Goal: Download file/media

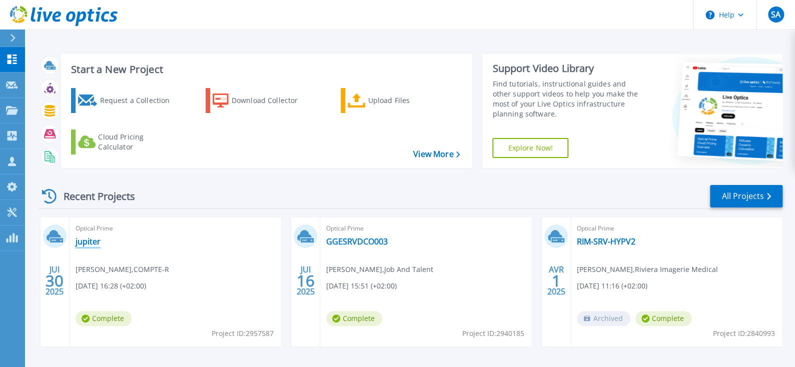
click at [83, 243] on link "jupiter" at bounding box center [88, 242] width 25 height 10
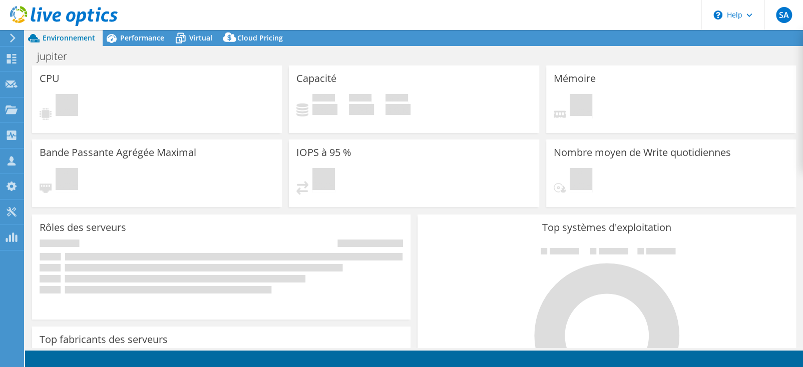
select select "USD"
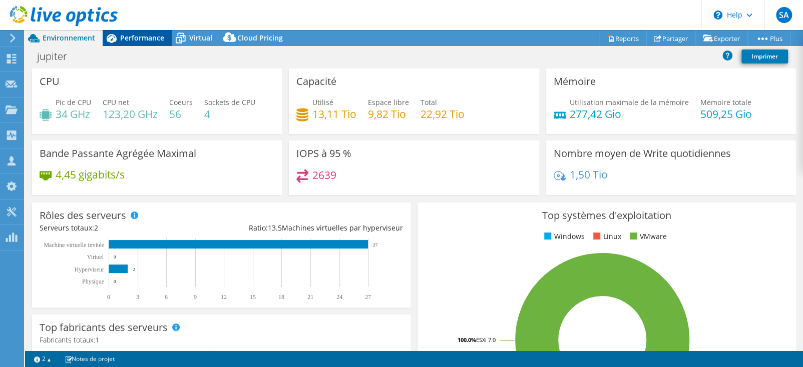
click at [140, 36] on span "Performance" at bounding box center [142, 38] width 44 height 10
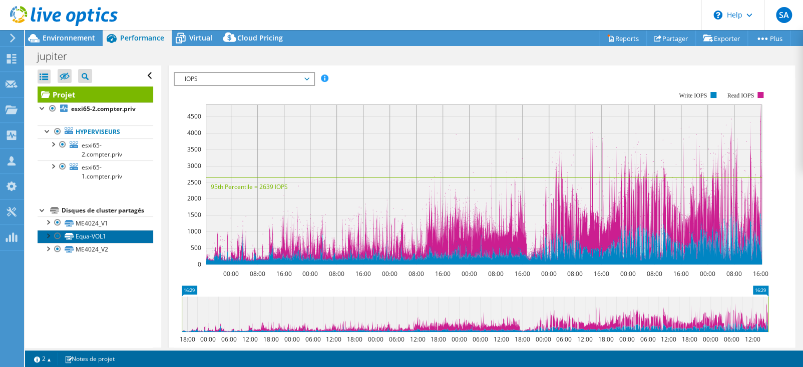
click at [90, 243] on link "Equa-VOL1" at bounding box center [96, 236] width 116 height 13
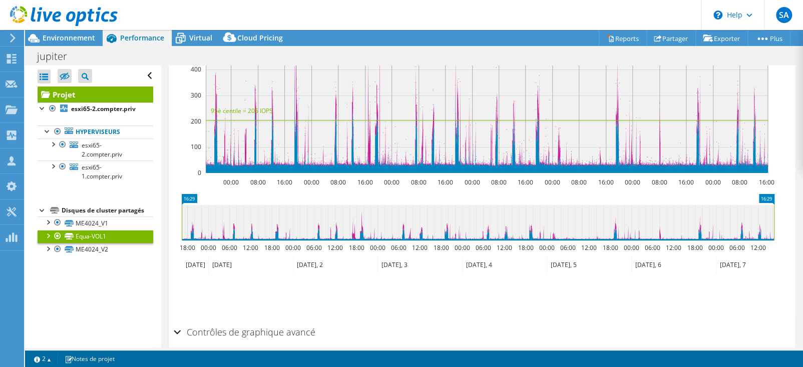
scroll to position [344, 0]
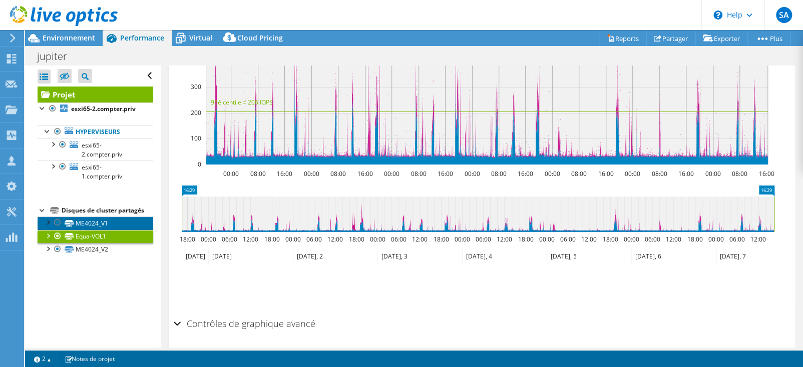
click at [91, 230] on link "ME4024_V1" at bounding box center [96, 223] width 116 height 13
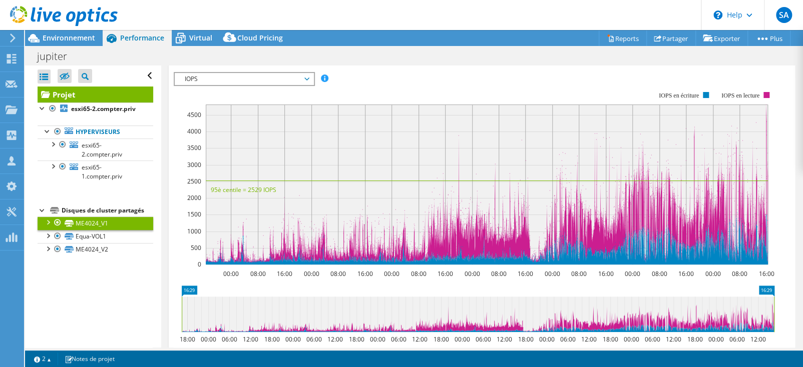
scroll to position [306, 0]
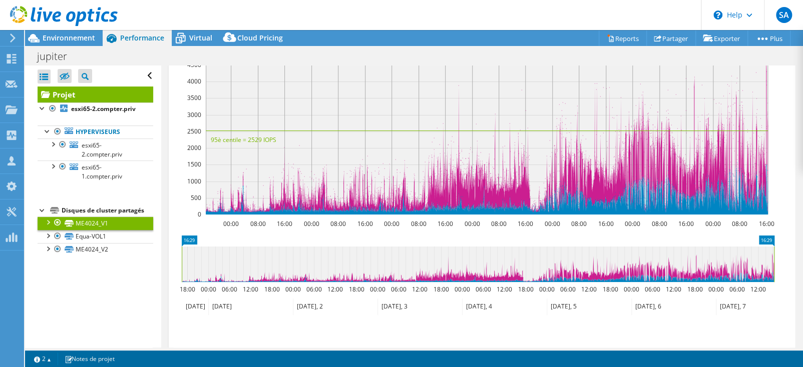
click at [649, 143] on rect at bounding box center [487, 135] width 562 height 160
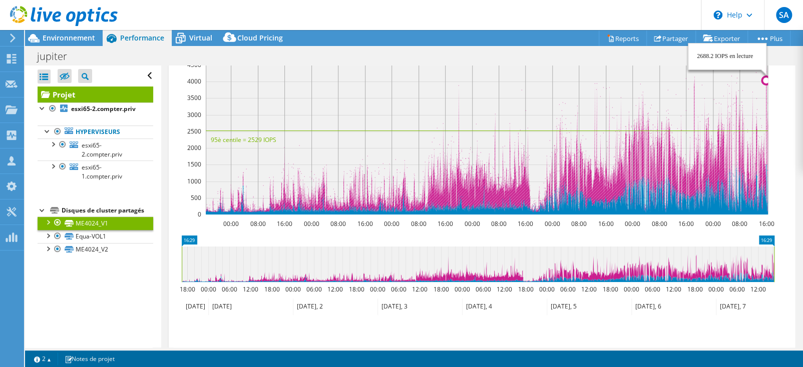
drag, startPoint x: 641, startPoint y: 122, endPoint x: 766, endPoint y: 109, distance: 125.8
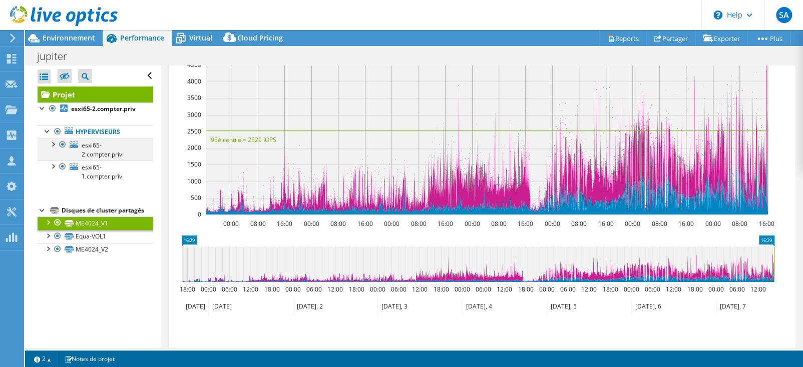
click at [53, 149] on div at bounding box center [53, 144] width 10 height 10
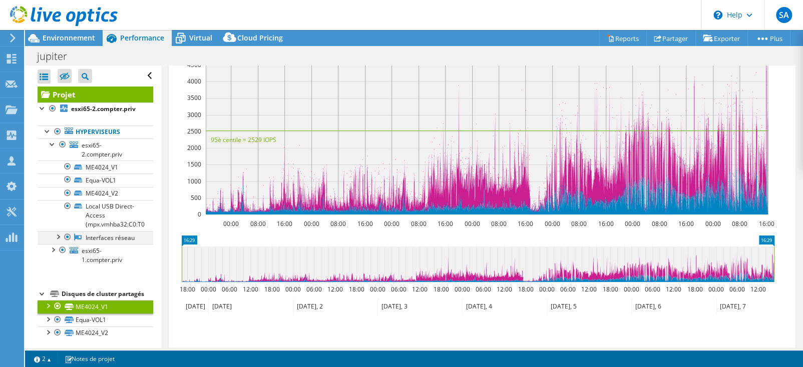
click at [60, 241] on div at bounding box center [58, 236] width 10 height 10
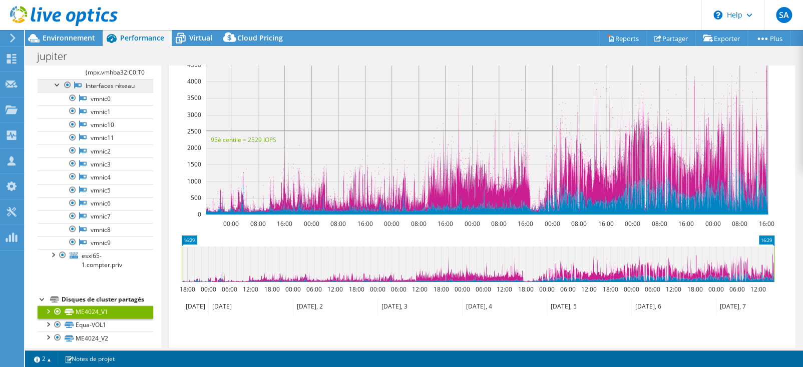
scroll to position [178, 0]
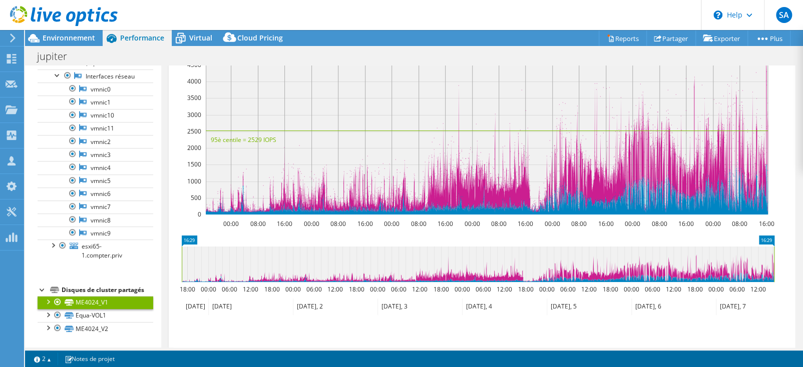
click at [48, 301] on div at bounding box center [48, 301] width 10 height 10
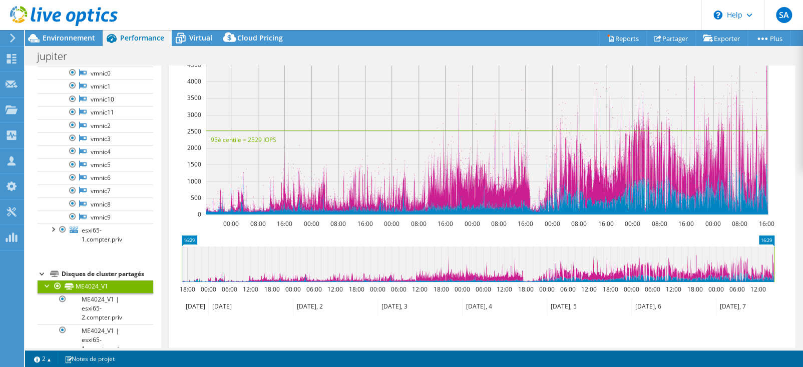
scroll to position [240, 0]
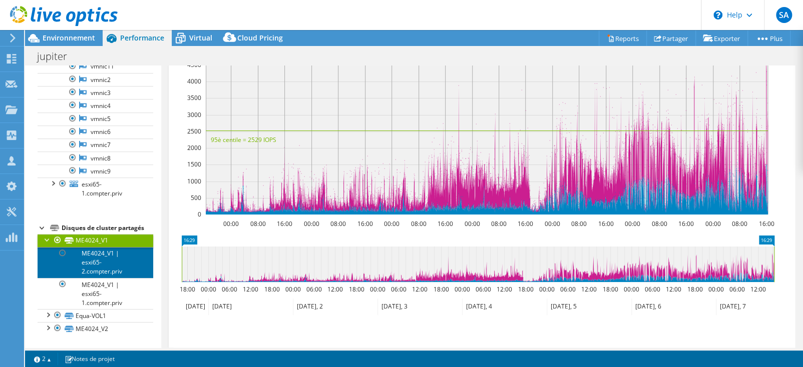
click at [99, 263] on link "ME4024_V1 | esxi65-2.compter.priv" at bounding box center [96, 262] width 116 height 31
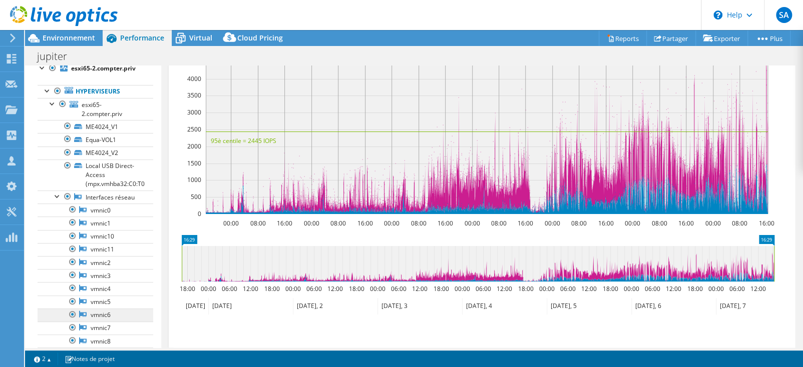
scroll to position [0, 0]
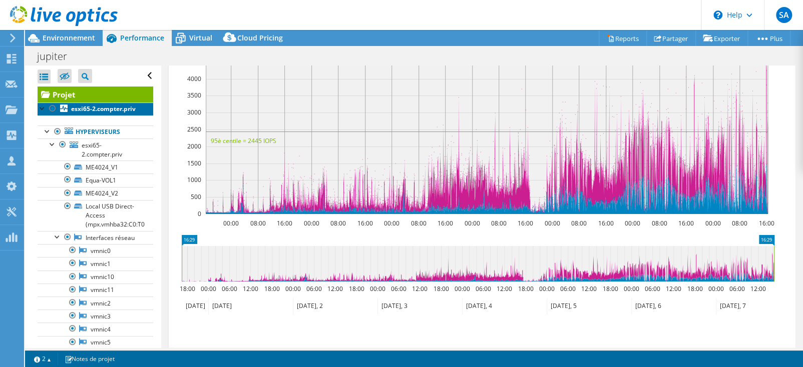
click at [83, 112] on b "esxi65-2.compter.priv" at bounding box center [103, 109] width 65 height 9
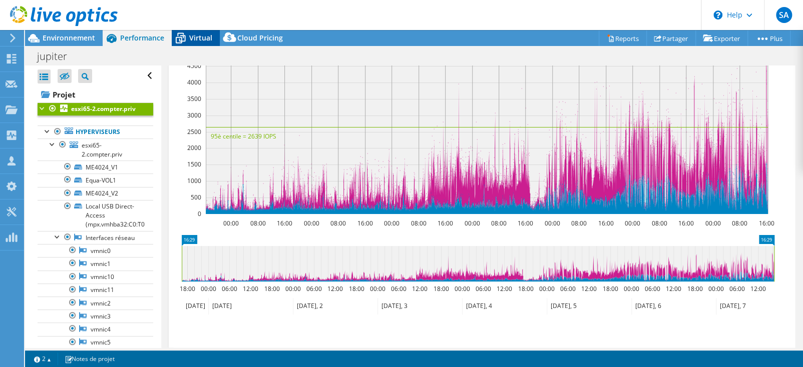
click at [196, 40] on span "Virtual" at bounding box center [200, 38] width 23 height 10
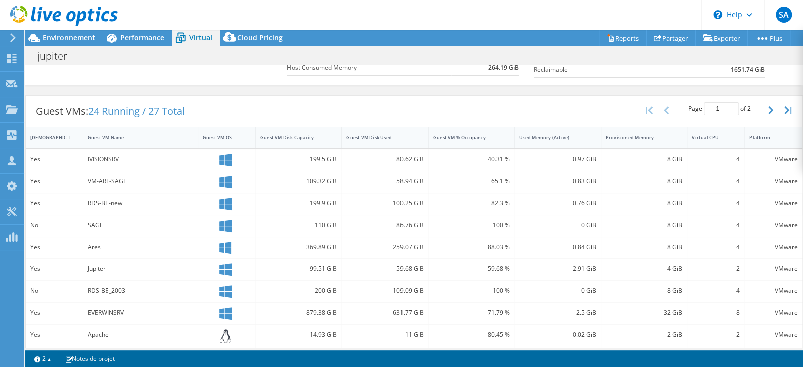
scroll to position [200, 0]
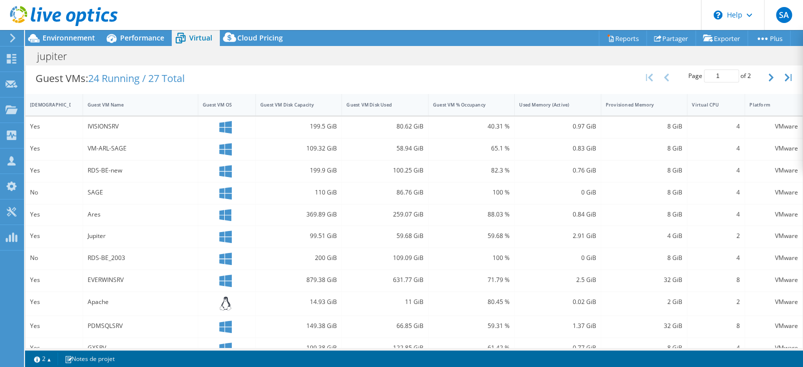
click at [29, 123] on div "Yes" at bounding box center [55, 128] width 58 height 22
click at [768, 75] on icon "button" at bounding box center [770, 78] width 5 height 8
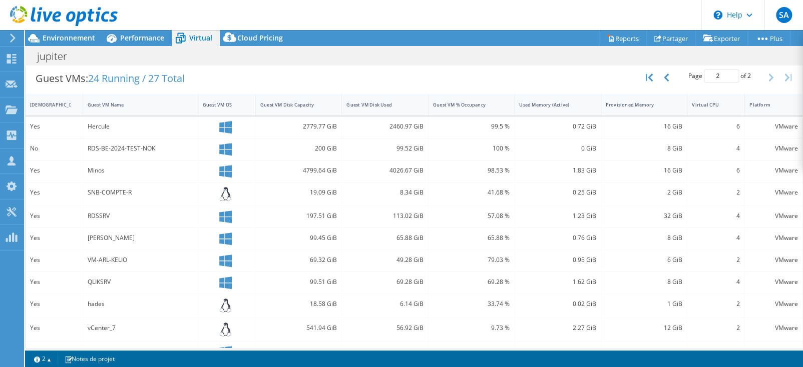
click at [223, 126] on icon at bounding box center [225, 127] width 13 height 13
click at [96, 124] on div "Hercule" at bounding box center [141, 126] width 106 height 11
click at [50, 357] on link "2" at bounding box center [42, 359] width 31 height 13
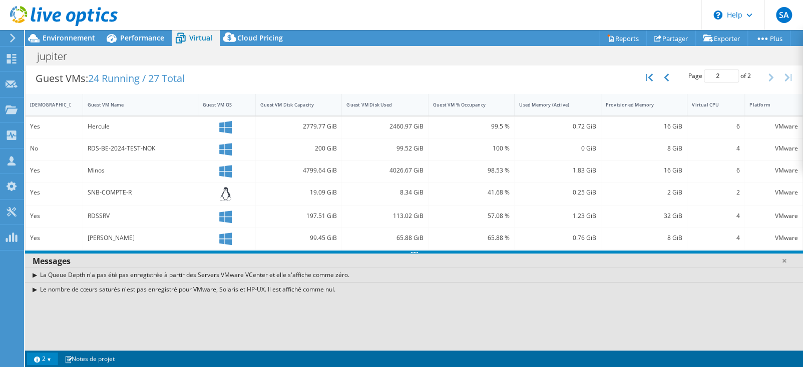
click at [71, 323] on div "La Queue Depth n'a pas été pas enregistrée à partir des Servers VMware VCenter …" at bounding box center [414, 309] width 778 height 83
click at [335, 186] on div "19.09 GiB" at bounding box center [299, 195] width 86 height 24
click at [783, 258] on link at bounding box center [784, 261] width 10 height 10
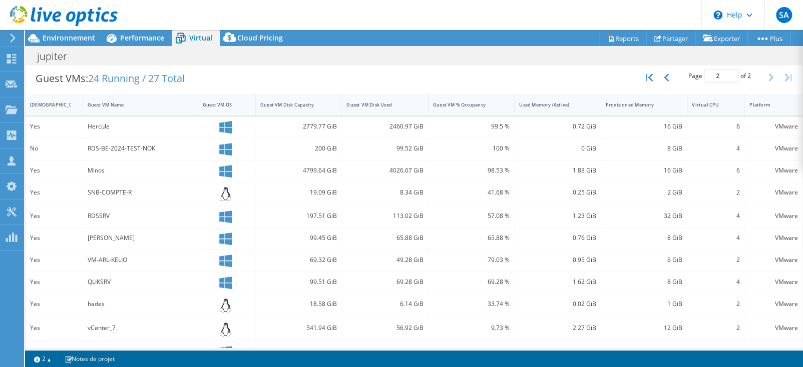
drag, startPoint x: 222, startPoint y: 213, endPoint x: 268, endPoint y: 229, distance: 48.1
click at [268, 229] on div "99.45 GiB" at bounding box center [299, 239] width 86 height 22
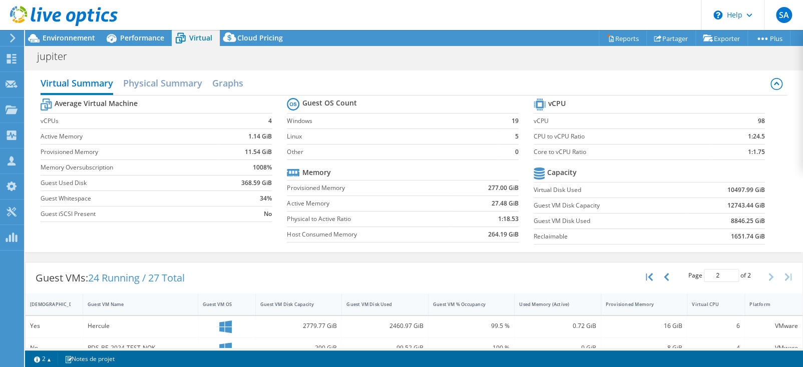
scroll to position [225, 0]
click at [169, 84] on h2 "Physical Summary" at bounding box center [162, 84] width 79 height 22
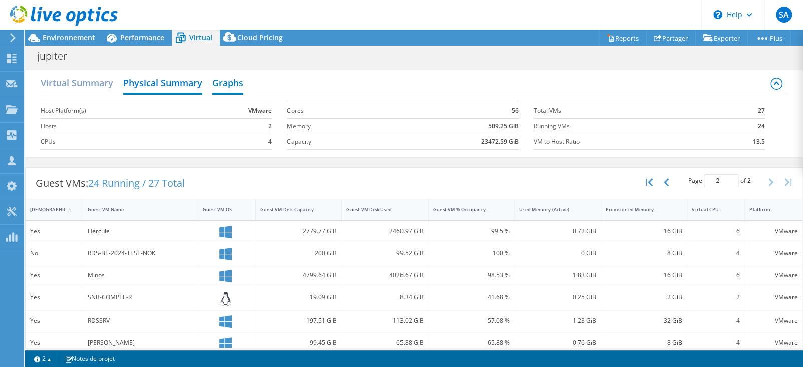
click at [228, 84] on h2 "Graphs" at bounding box center [227, 84] width 31 height 22
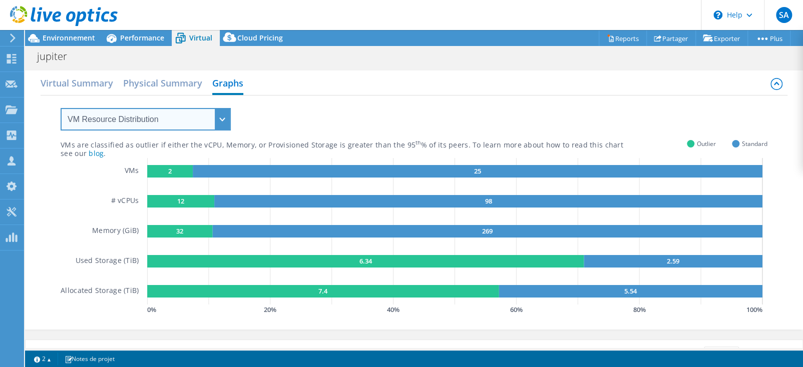
click at [224, 119] on select "VM Resource Distribution Provisioning Contrast Over Provisioning" at bounding box center [146, 119] width 170 height 23
click at [330, 114] on div "VMs are classified as outlier if either the vCPU, Memory, or Provisioned Storag…" at bounding box center [414, 207] width 707 height 222
click at [175, 172] on rect at bounding box center [170, 171] width 46 height 13
click at [172, 200] on rect at bounding box center [180, 201] width 67 height 13
click at [176, 234] on text "32" at bounding box center [179, 230] width 7 height 9
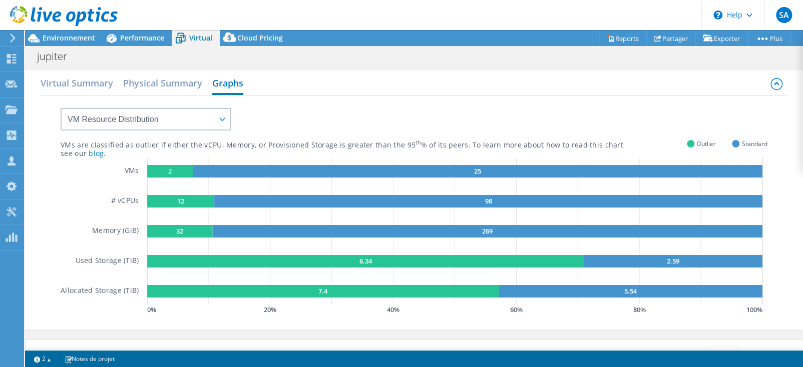
click at [371, 260] on rect at bounding box center [365, 261] width 437 height 13
click at [193, 121] on select "VM Resource Distribution Provisioning Contrast Over Provisioning" at bounding box center [146, 119] width 170 height 23
click at [53, 79] on h2 "Virtual Summary" at bounding box center [77, 84] width 73 height 22
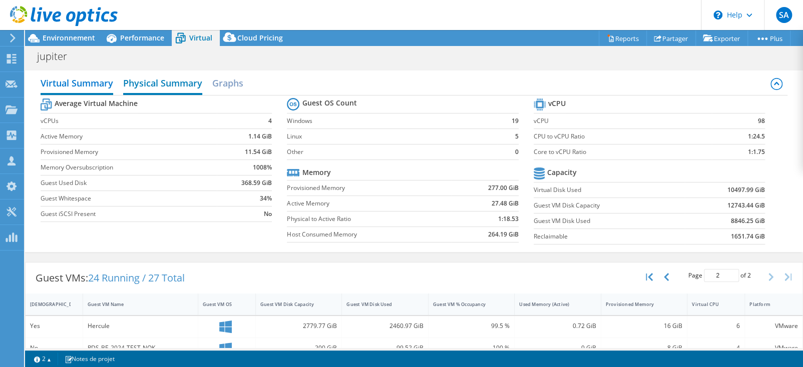
click at [169, 80] on h2 "Physical Summary" at bounding box center [162, 84] width 79 height 22
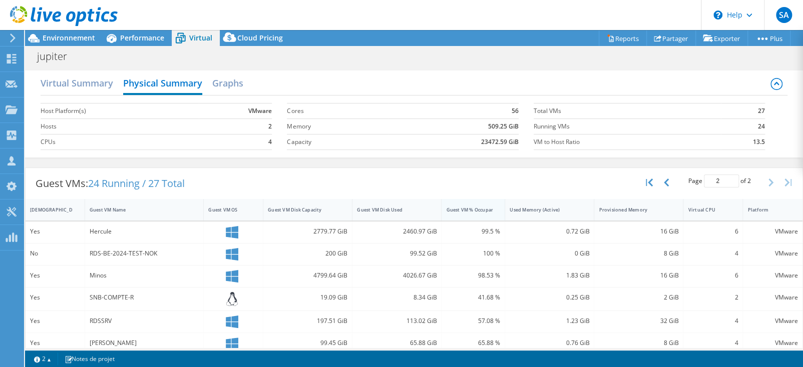
drag, startPoint x: 509, startPoint y: 209, endPoint x: 487, endPoint y: 209, distance: 22.0
click at [487, 209] on div "Guest VM % Occupancy" at bounding box center [473, 210] width 64 height 22
drag, startPoint x: 476, startPoint y: 209, endPoint x: 447, endPoint y: 186, distance: 36.7
click at [447, 186] on div "Guest VMs: 24 Running / 27 Total Page 2 of 2 5 rows 10 rows 20 rows 25 rows 50 …" at bounding box center [414, 183] width 777 height 31
click at [659, 181] on button "button" at bounding box center [667, 182] width 17 height 19
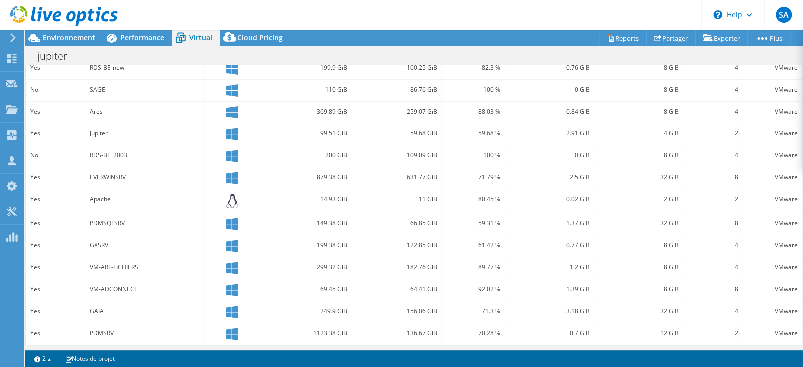
scroll to position [0, 0]
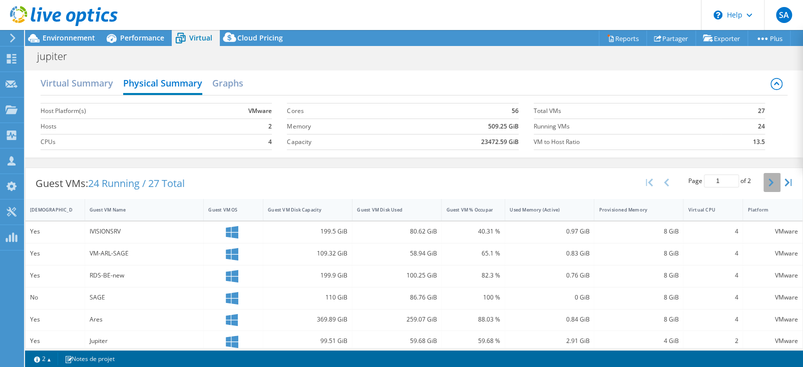
click at [768, 180] on icon "button" at bounding box center [770, 183] width 5 height 8
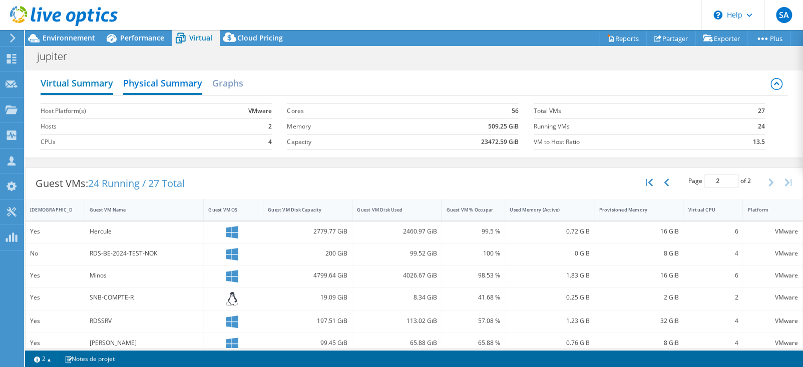
click at [82, 81] on h2 "Virtual Summary" at bounding box center [77, 84] width 73 height 22
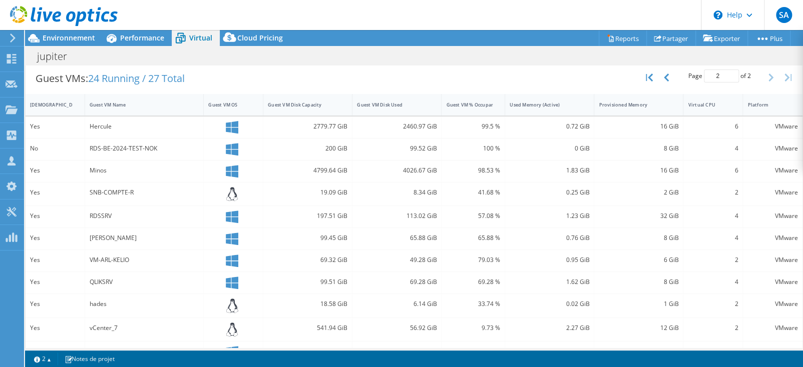
scroll to position [150, 0]
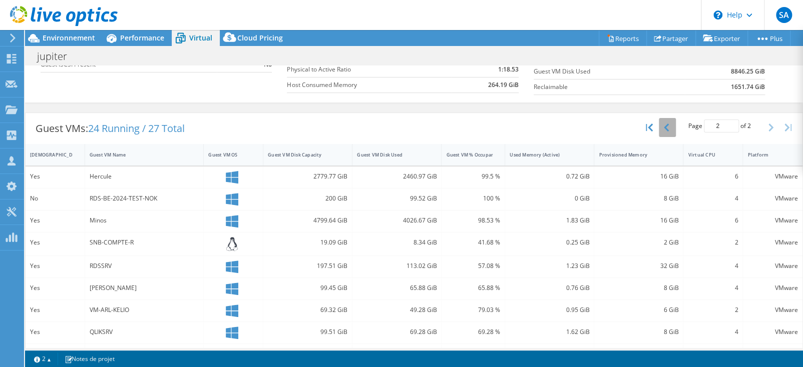
click at [659, 124] on button "button" at bounding box center [667, 127] width 17 height 19
type input "1"
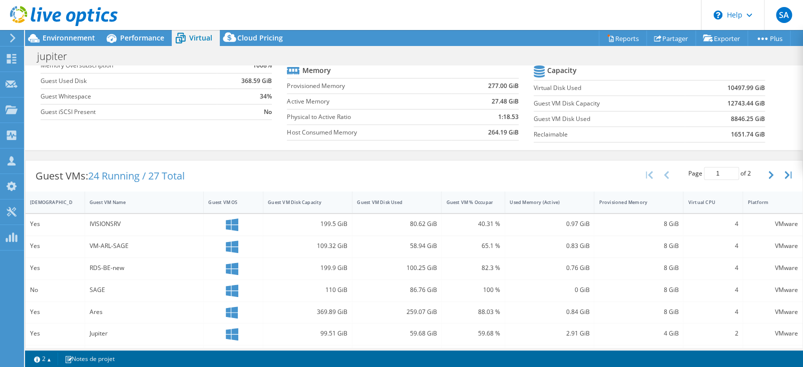
scroll to position [275, 0]
click at [615, 36] on link "Reports" at bounding box center [623, 39] width 48 height 16
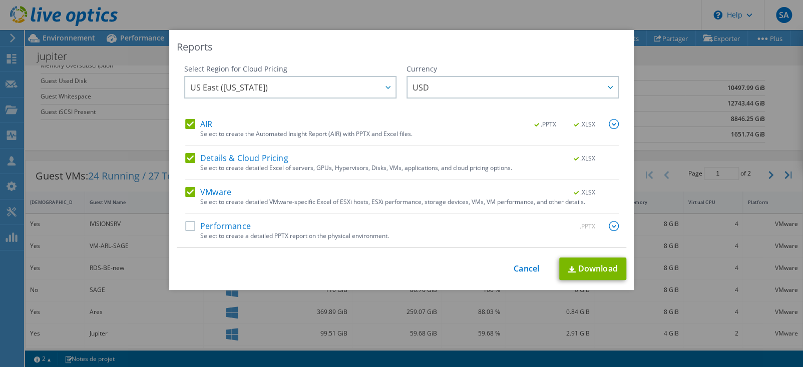
click at [186, 226] on label "Performance" at bounding box center [218, 226] width 66 height 10
click at [0, 0] on input "Performance" at bounding box center [0, 0] width 0 height 0
click at [221, 89] on span "US East ([US_STATE])" at bounding box center [229, 90] width 78 height 16
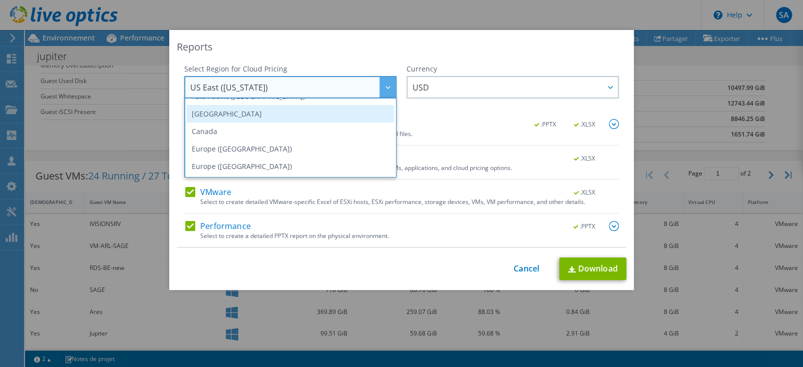
scroll to position [100, 0]
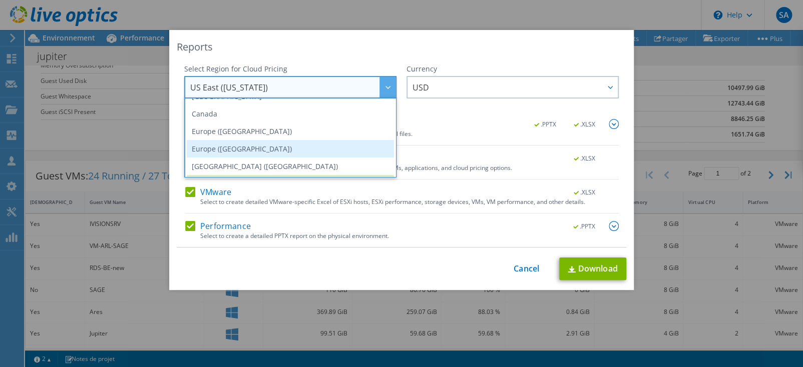
click at [217, 148] on li "Europe ([GEOGRAPHIC_DATA])" at bounding box center [290, 149] width 207 height 18
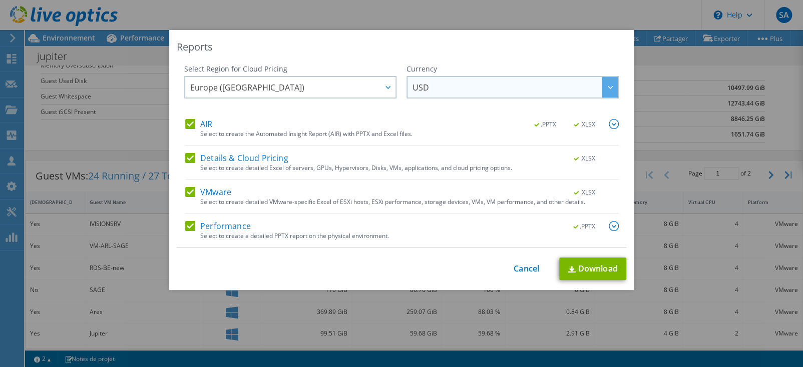
click at [414, 91] on span "USD" at bounding box center [420, 90] width 17 height 16
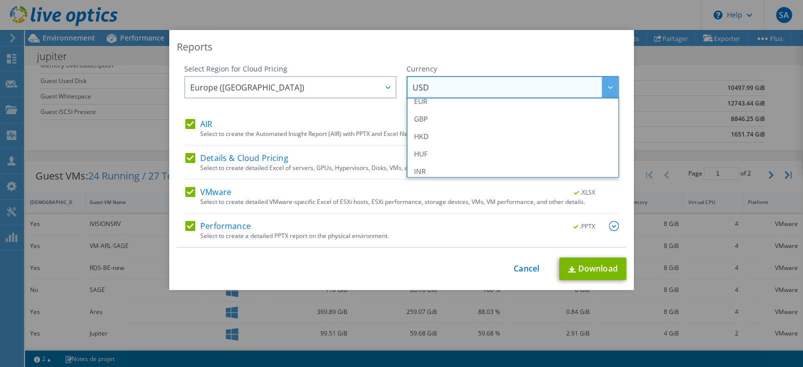
scroll to position [150, 0]
click at [476, 44] on div "Reports" at bounding box center [401, 47] width 449 height 14
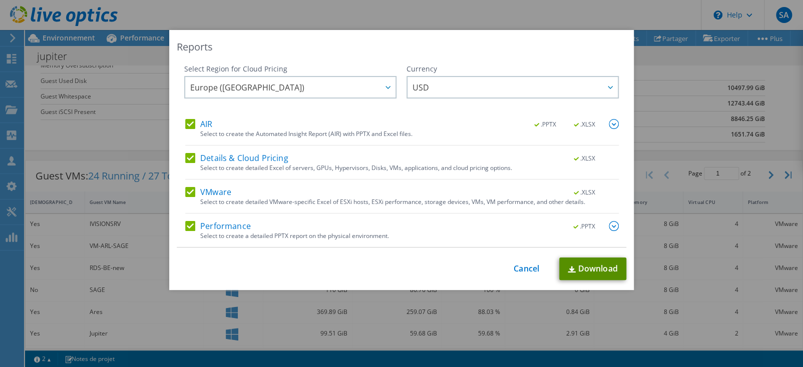
click at [584, 269] on link "Download" at bounding box center [592, 269] width 67 height 23
drag, startPoint x: 511, startPoint y: 270, endPoint x: 0, endPoint y: 47, distance: 557.4
click at [514, 270] on link "Cancel" at bounding box center [527, 269] width 26 height 10
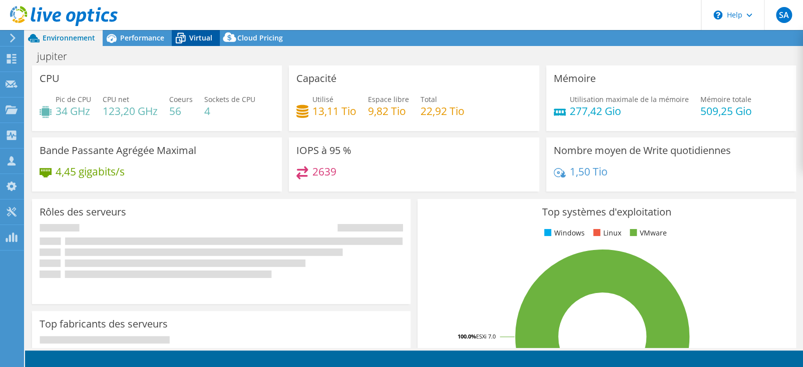
select select "EULondon"
select select "USD"
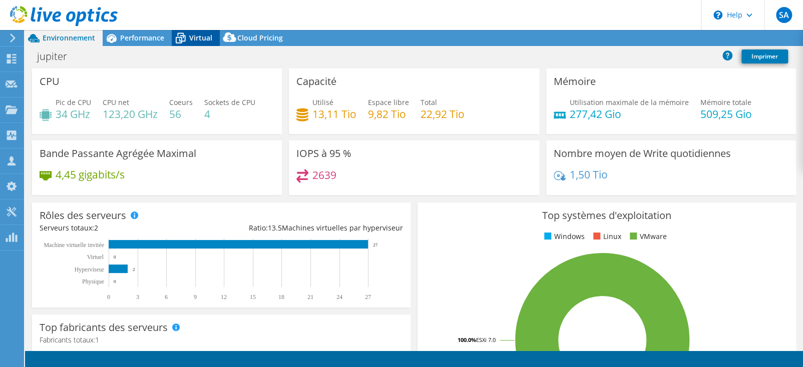
click at [193, 36] on span "Virtual" at bounding box center [200, 38] width 23 height 10
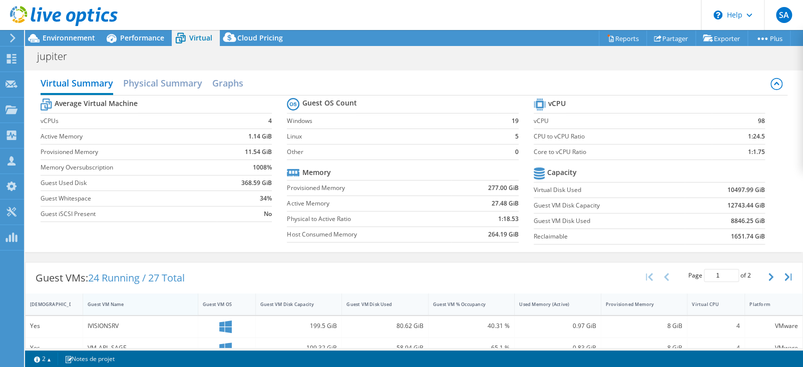
click at [104, 303] on div "Guest VM Name" at bounding box center [135, 304] width 94 height 7
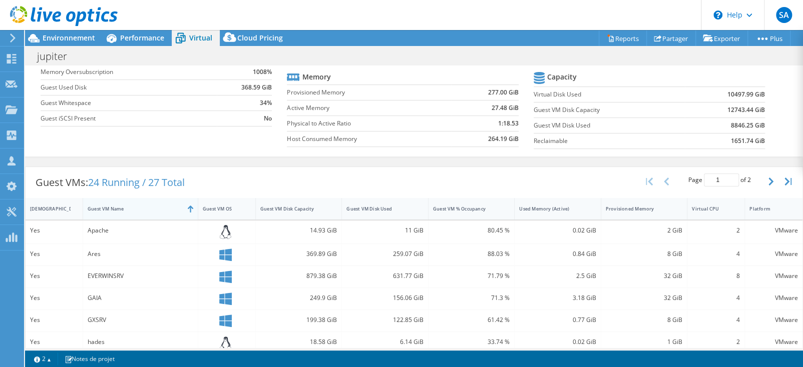
scroll to position [100, 0]
